Goal: Task Accomplishment & Management: Use online tool/utility

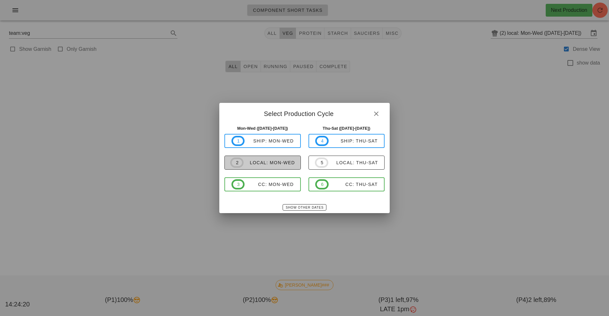
click at [284, 163] on div "local: Mon-Wed" at bounding box center [269, 162] width 51 height 5
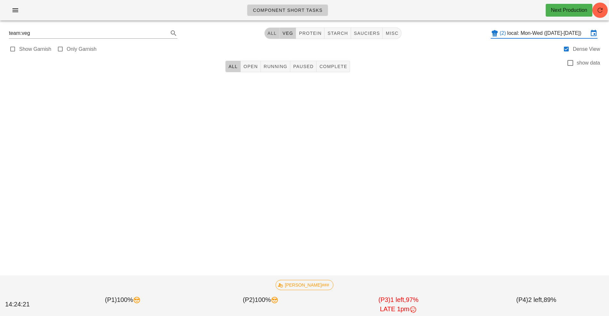
click at [273, 33] on span "All" at bounding box center [272, 33] width 10 height 5
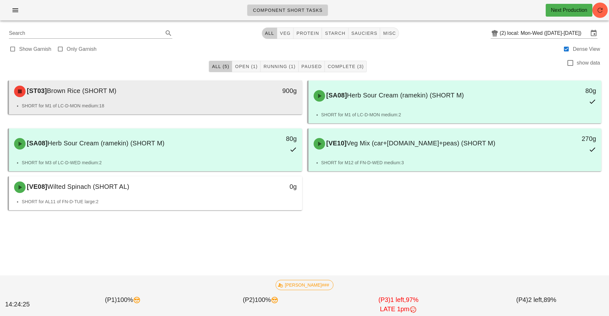
click at [217, 98] on div "[ST03] Brown Rice (SHORT M)" at bounding box center [119, 91] width 218 height 19
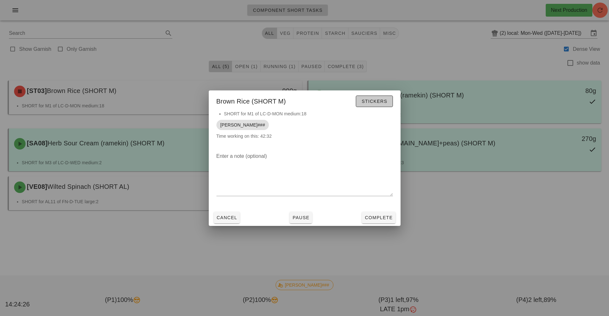
click at [376, 106] on button "Stickers" at bounding box center [374, 102] width 37 height 12
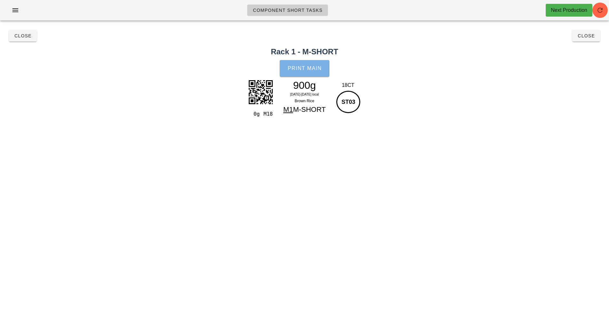
click at [308, 67] on span "Print Main" at bounding box center [304, 69] width 35 height 6
